Goal: Information Seeking & Learning: Learn about a topic

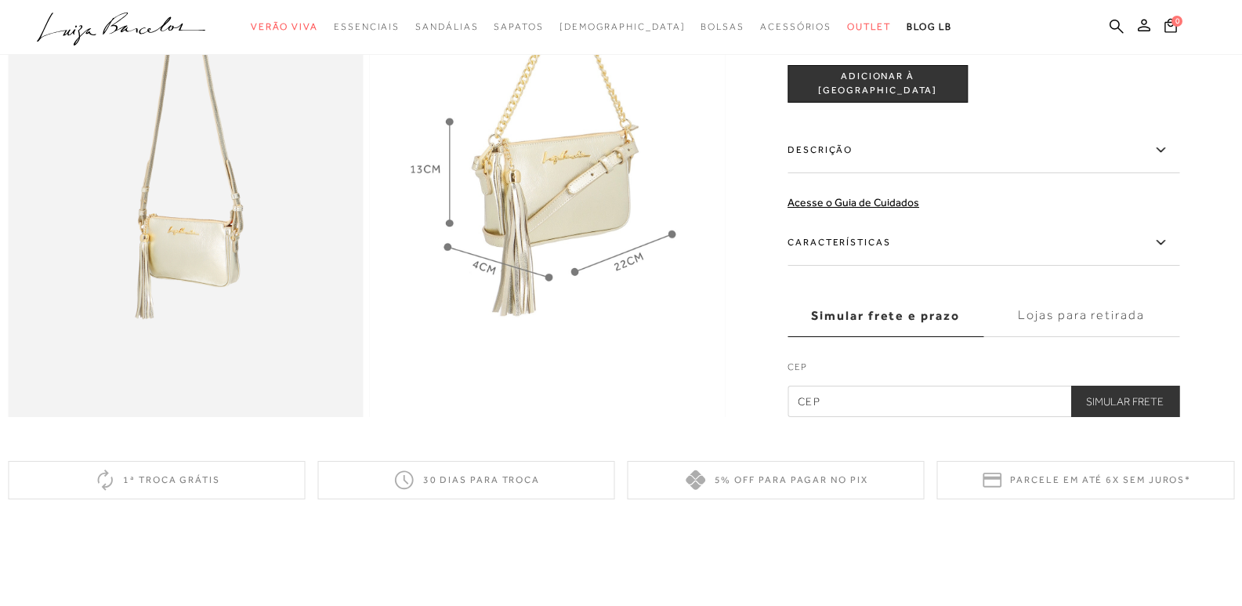
scroll to position [548, 0]
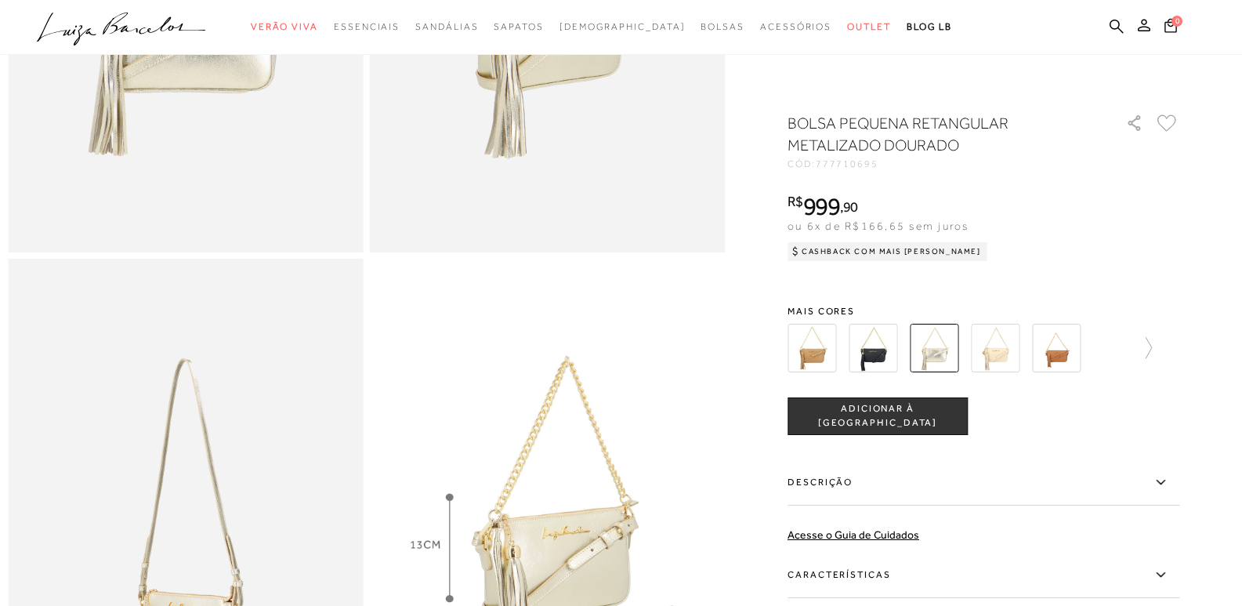
click at [1169, 577] on icon at bounding box center [1160, 575] width 19 height 20
click at [0, 0] on input "Características" at bounding box center [0, 0] width 0 height 0
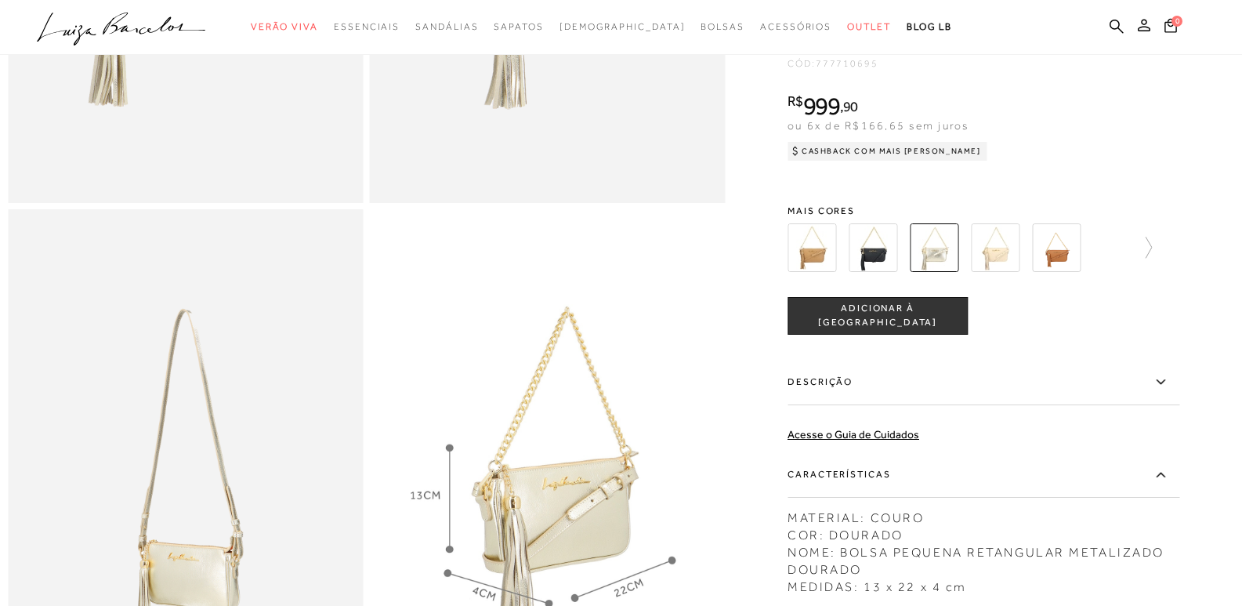
scroll to position [627, 0]
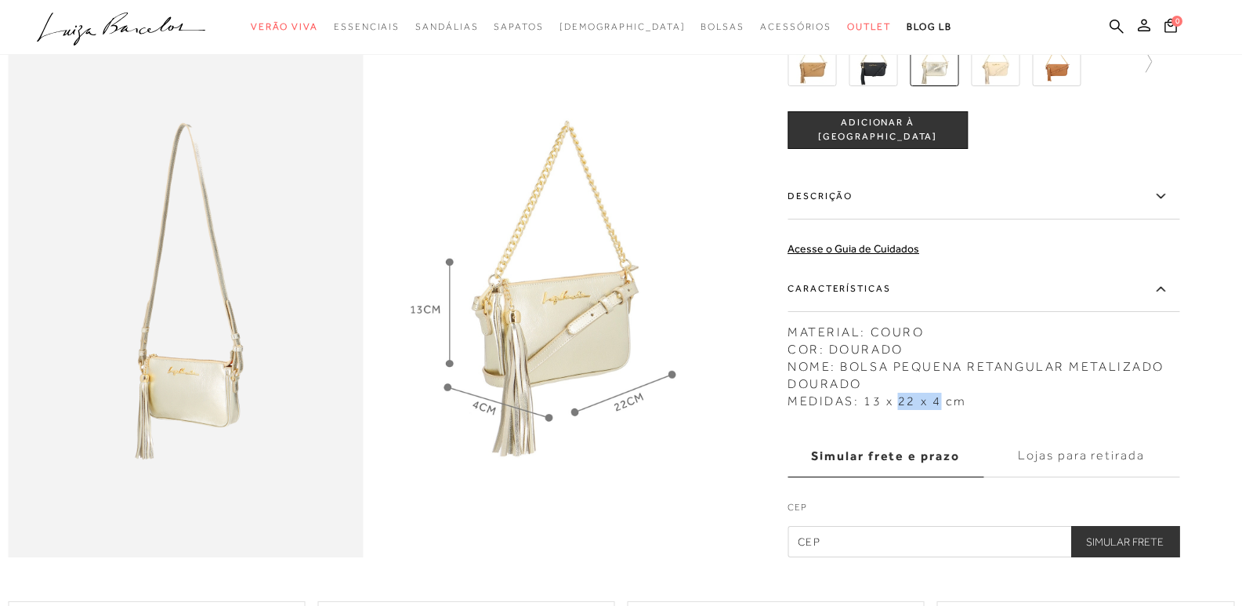
drag, startPoint x: 903, startPoint y: 418, endPoint x: 942, endPoint y: 418, distance: 39.2
click at [942, 409] on div "MATERIAL: COURO COR: DOURADO NOME: BOLSA PEQUENA RETANGULAR METALIZADO DOURADO …" at bounding box center [983, 362] width 392 height 94
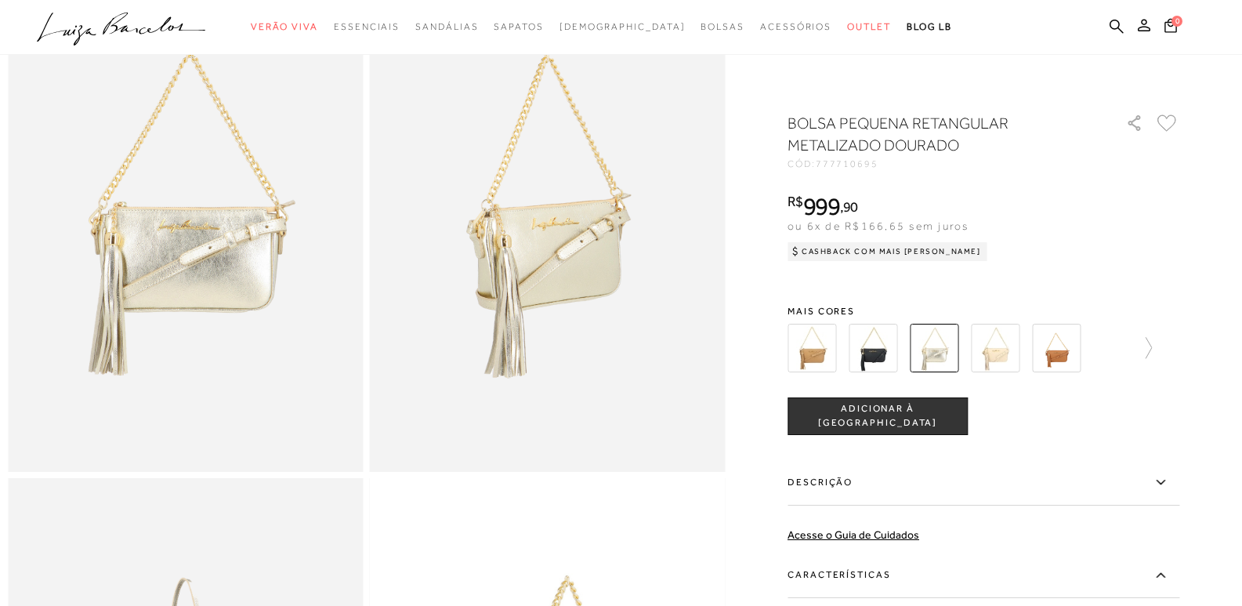
scroll to position [176, 0]
